Goal: Information Seeking & Learning: Learn about a topic

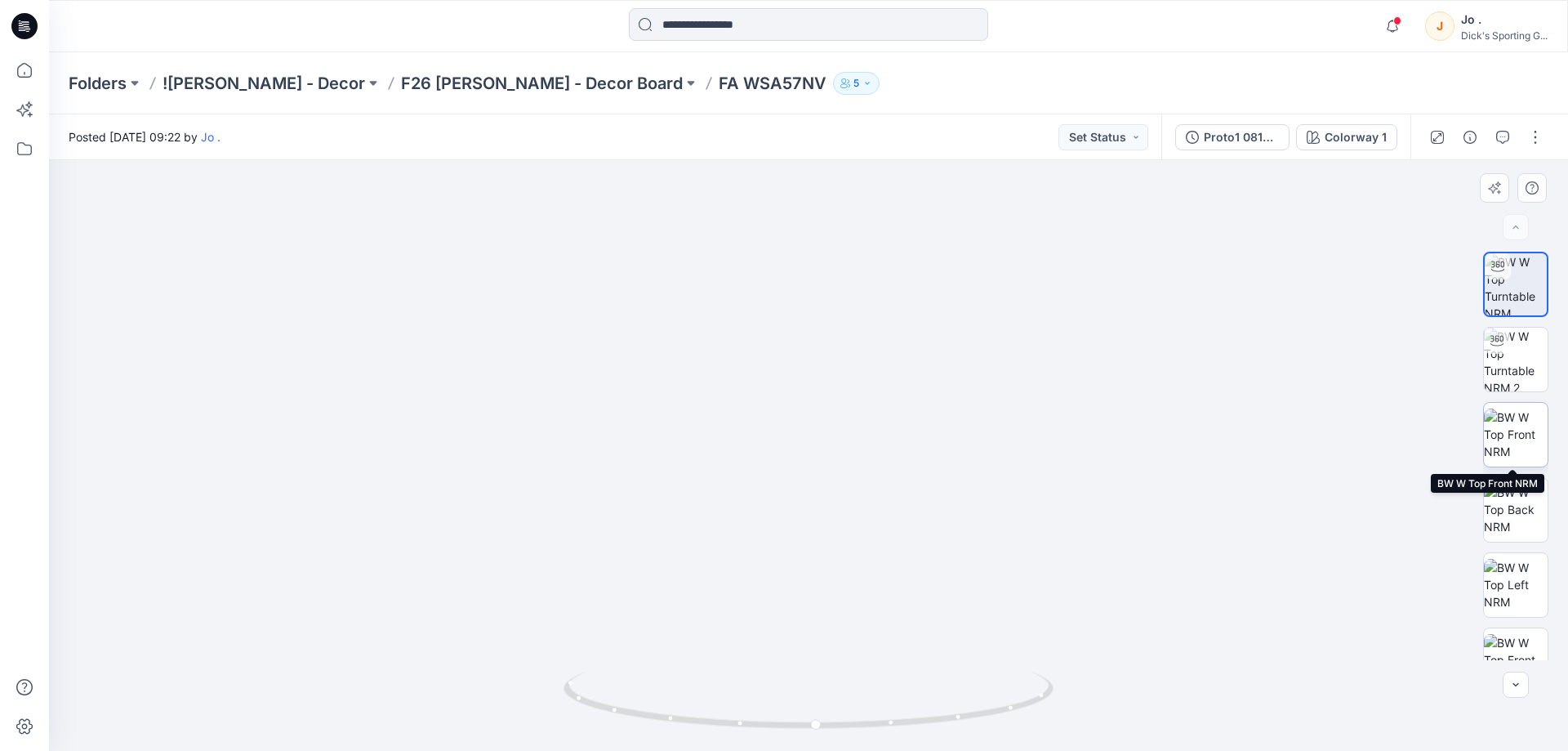
click at [1509, 431] on img at bounding box center [1515, 434] width 64 height 52
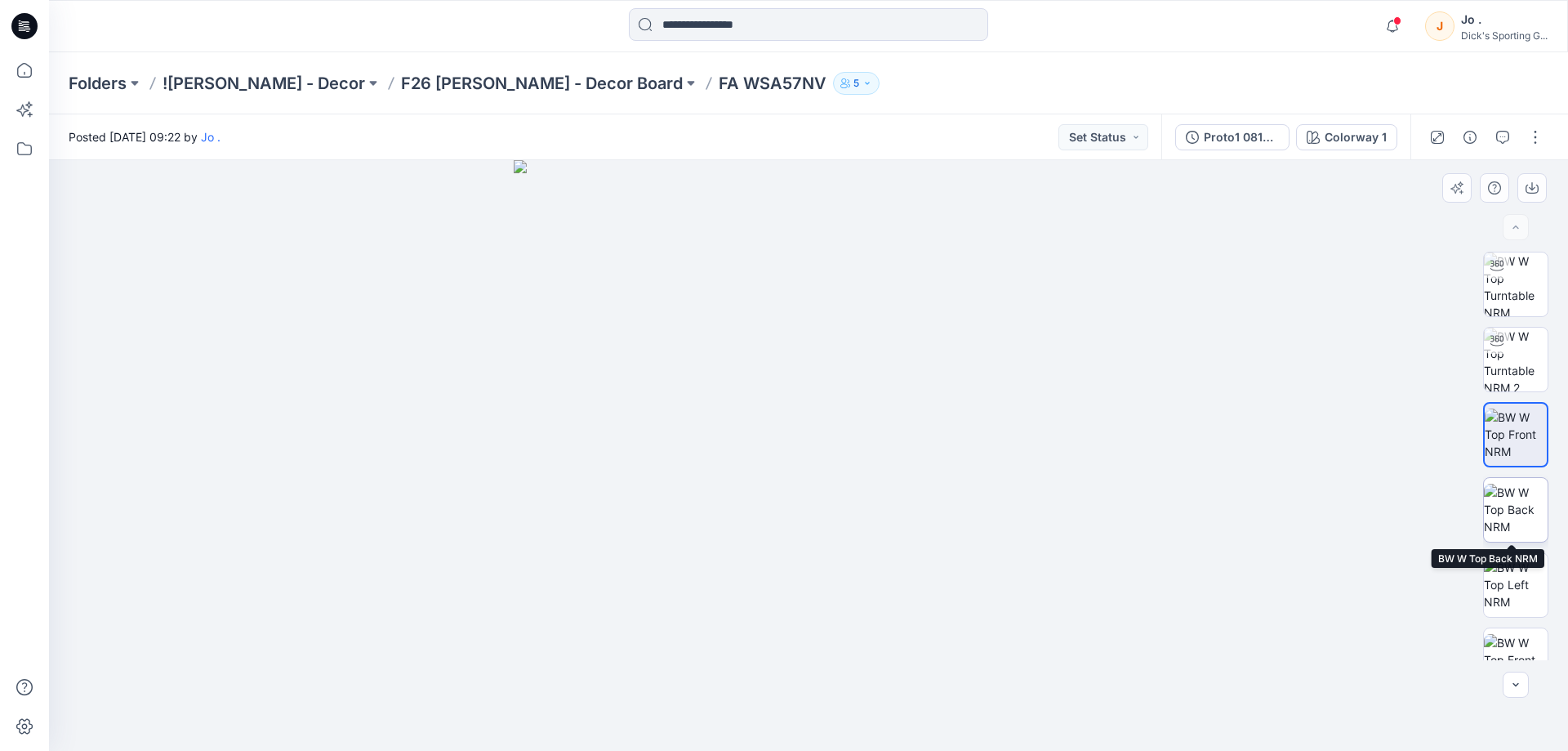
click at [1517, 509] on img at bounding box center [1515, 509] width 64 height 52
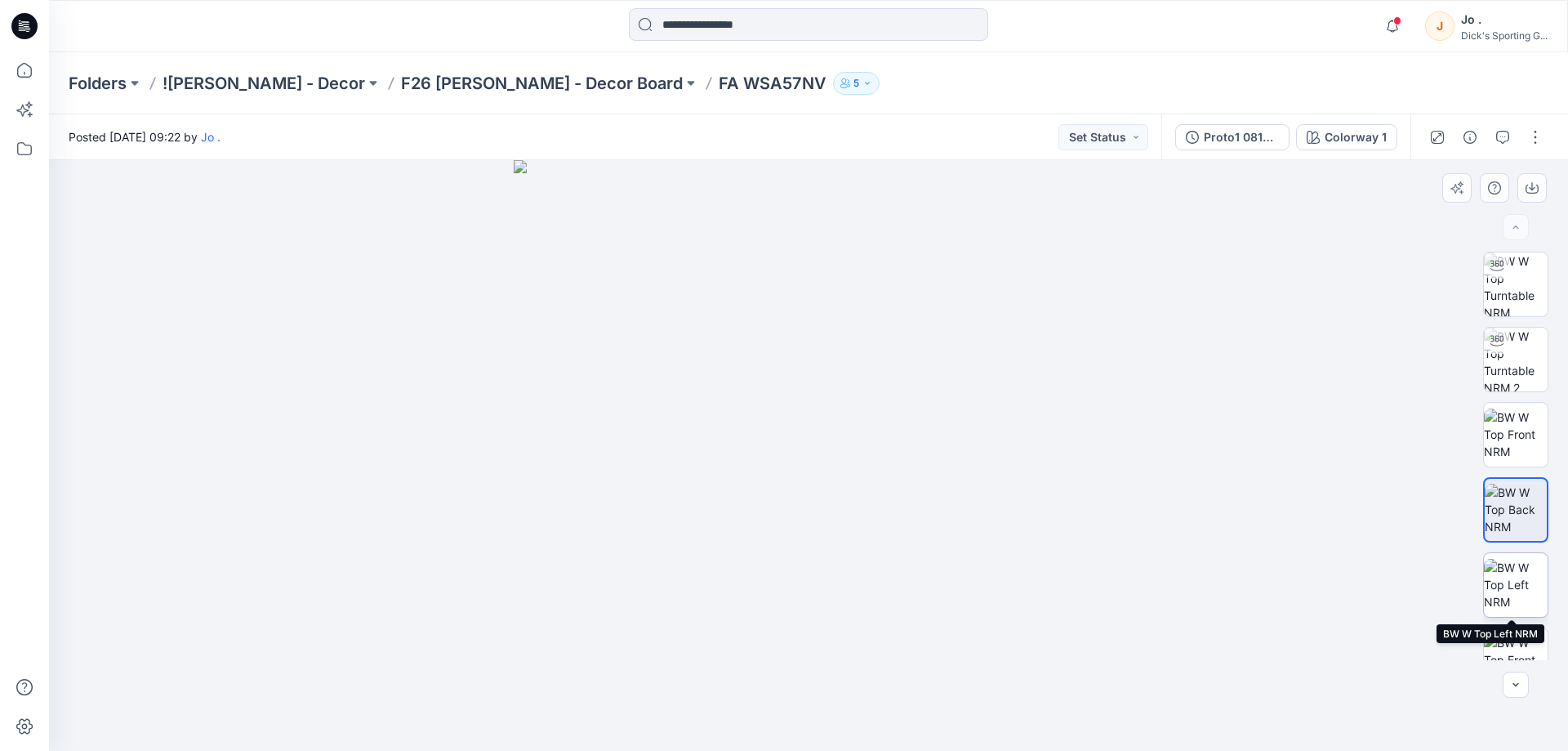
click at [1524, 591] on img at bounding box center [1515, 584] width 64 height 52
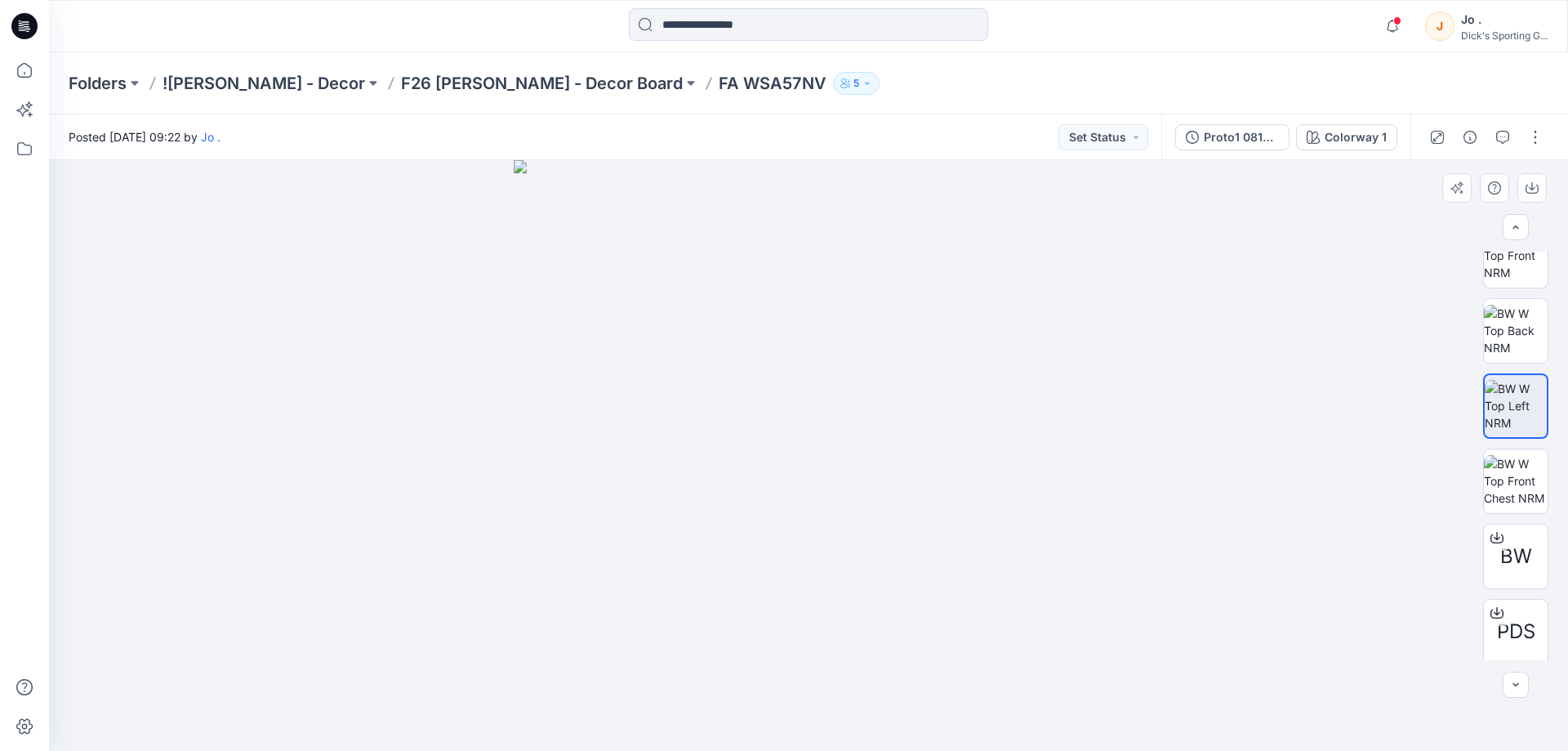
scroll to position [183, 0]
drag, startPoint x: 799, startPoint y: 449, endPoint x: 800, endPoint y: 480, distance: 31.0
click at [800, 480] on img at bounding box center [809, 400] width 860 height 701
click at [1495, 515] on div "BW PDS" at bounding box center [1514, 455] width 65 height 408
click at [1506, 493] on img at bounding box center [1515, 476] width 64 height 52
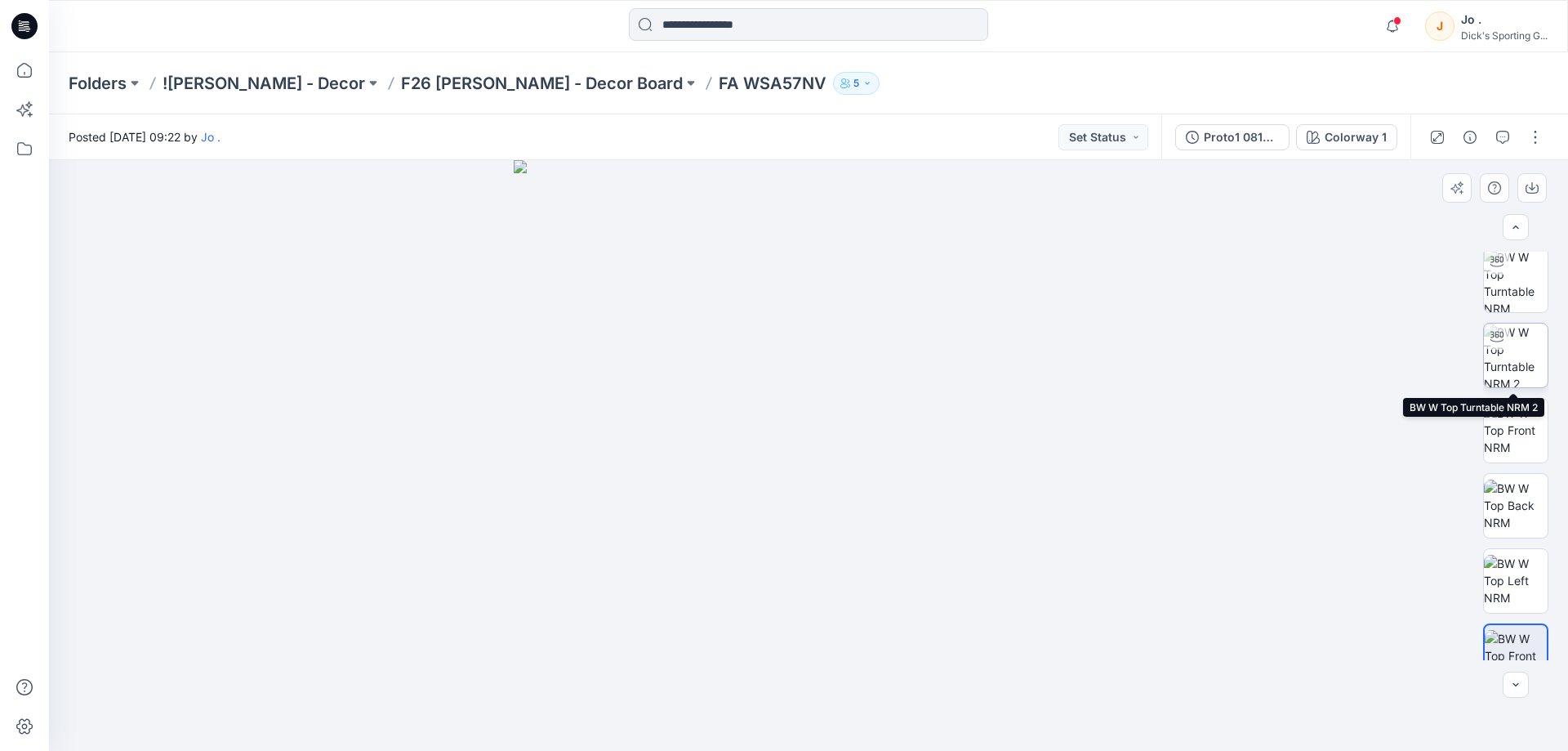
scroll to position [0, 0]
click at [1507, 350] on img at bounding box center [1515, 360] width 64 height 64
drag, startPoint x: 796, startPoint y: 319, endPoint x: 752, endPoint y: 528, distance: 213.6
click at [752, 528] on img at bounding box center [807, 385] width 1348 height 731
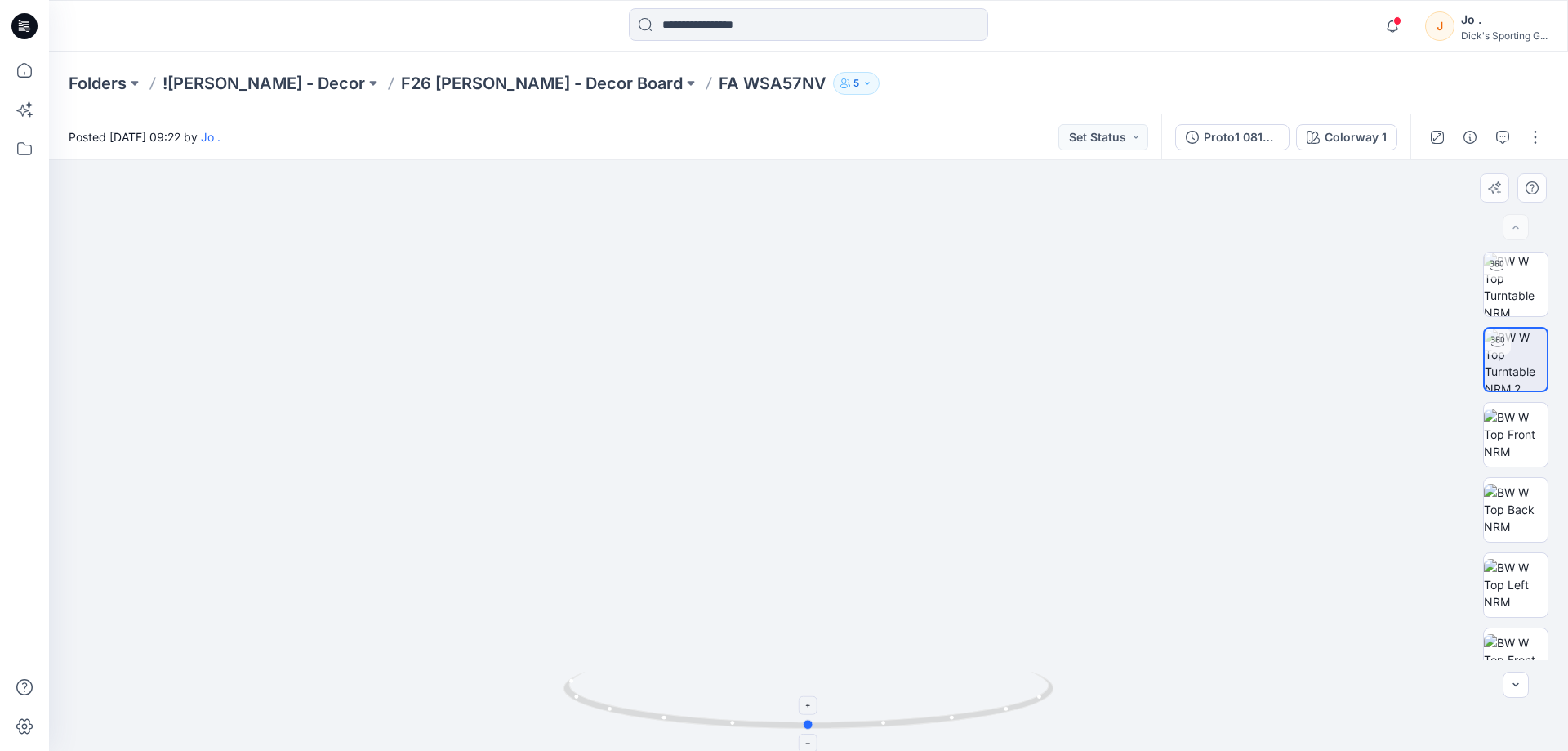
click at [736, 727] on icon at bounding box center [810, 702] width 494 height 61
click at [1514, 284] on img at bounding box center [1515, 284] width 64 height 64
drag, startPoint x: 838, startPoint y: 245, endPoint x: 820, endPoint y: 554, distance: 309.5
click at [820, 563] on img at bounding box center [807, 426] width 1348 height 647
drag, startPoint x: 820, startPoint y: 510, endPoint x: 821, endPoint y: 463, distance: 47.0
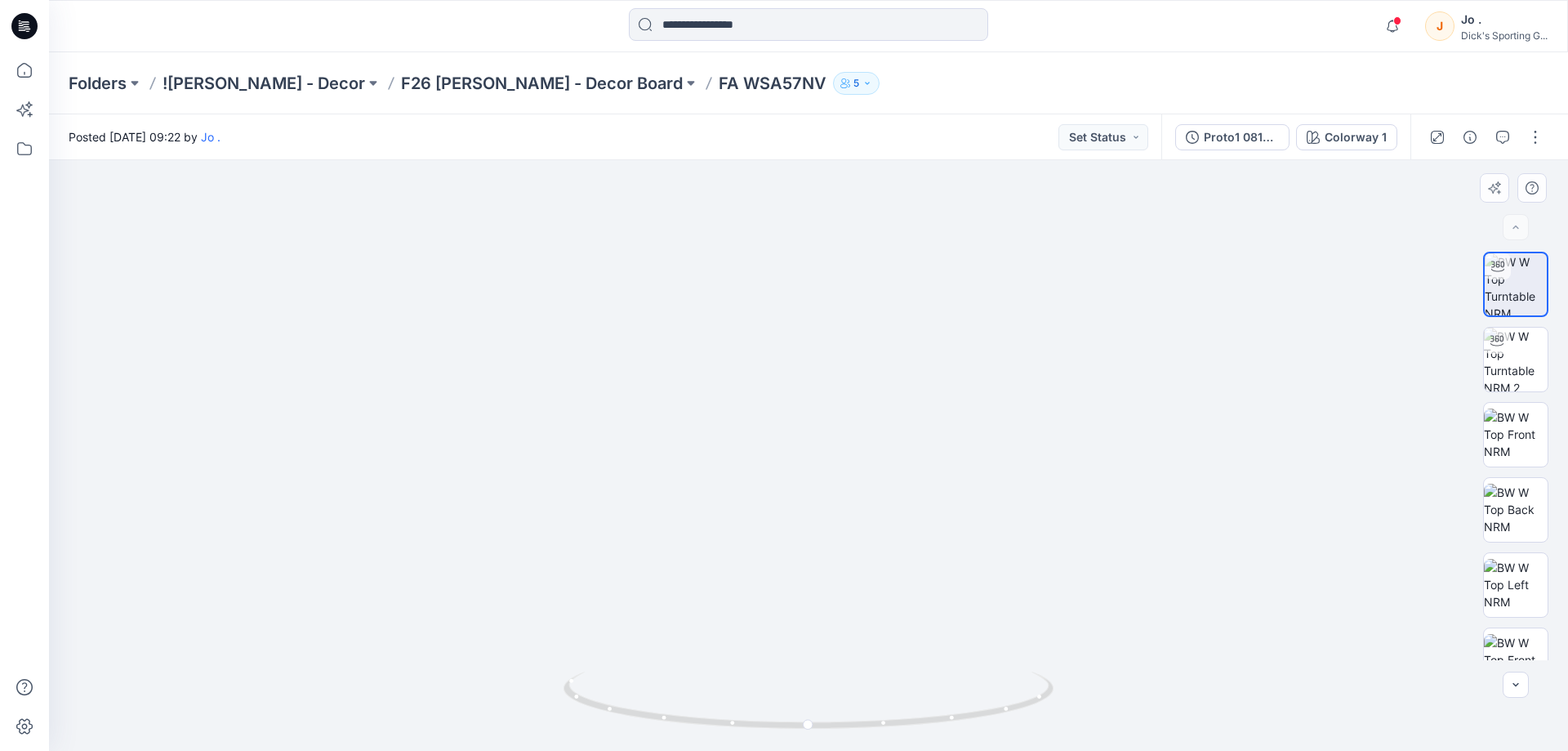
click at [821, 463] on img at bounding box center [807, 402] width 1348 height 698
drag, startPoint x: 808, startPoint y: 727, endPoint x: 738, endPoint y: 727, distance: 70.0
click at [738, 727] on circle at bounding box center [741, 723] width 9 height 9
click at [1026, 447] on img at bounding box center [807, 402] width 1348 height 698
